Goal: Find specific page/section: Find specific page/section

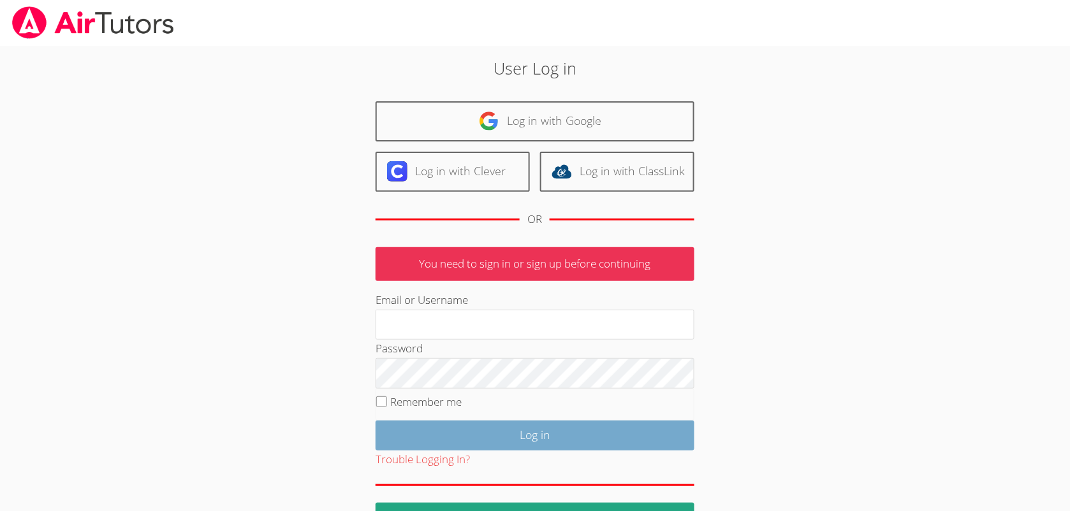
type input "leetayna4@gmail.com"
click at [446, 436] on input "Log in" at bounding box center [535, 436] width 319 height 30
